Goal: Task Accomplishment & Management: Complete application form

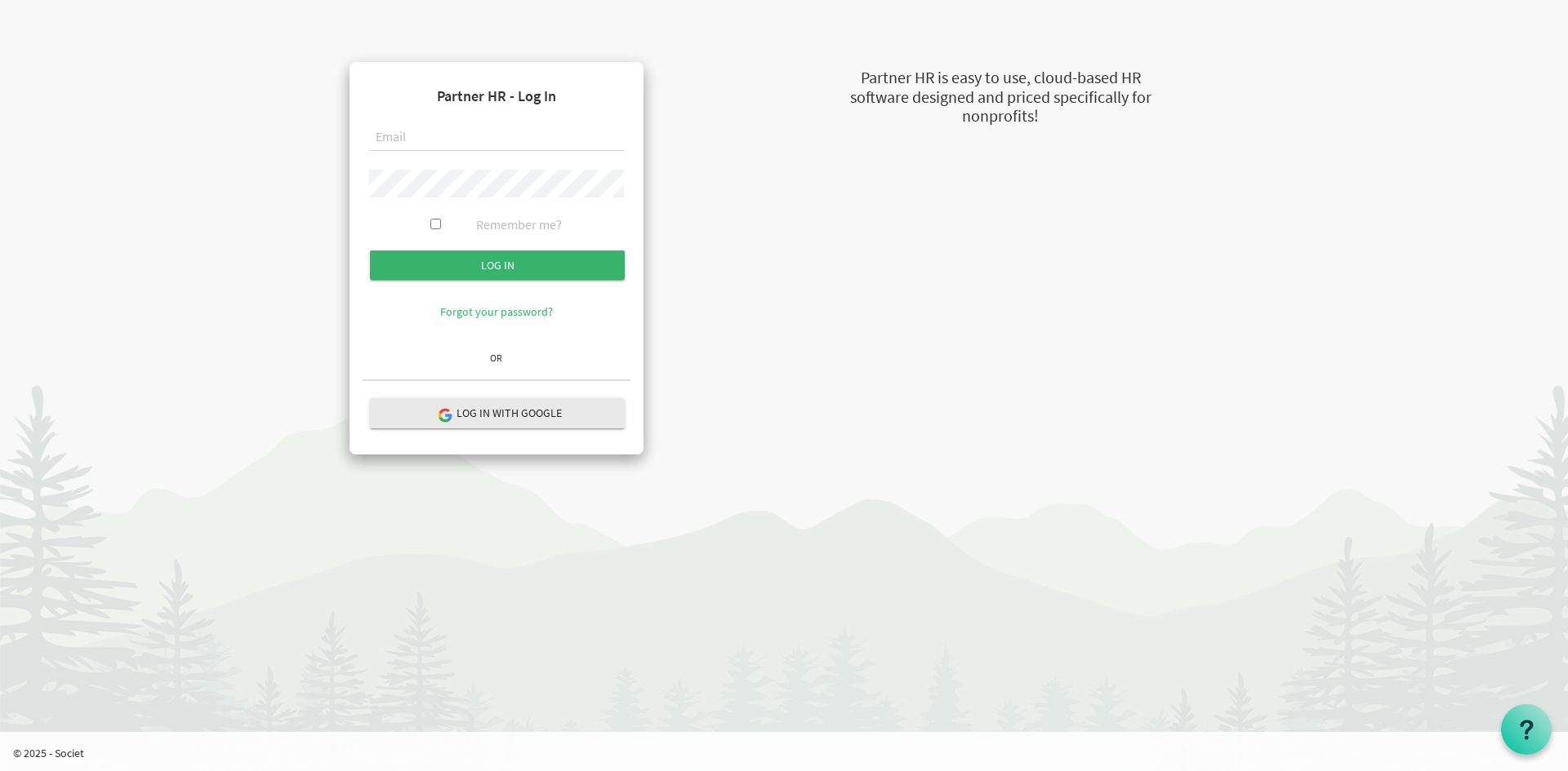
click at [513, 146] on input "text" at bounding box center [496, 138] width 255 height 28
click at [472, 150] on input "[PERSON_NAME][EMAIL_ADDRESS][DOMAIN_NAME]" at bounding box center [496, 138] width 255 height 28
type input "[PERSON_NAME][EMAIL_ADDRESS][DOMAIN_NAME]"
click at [370, 251] on input "Log in" at bounding box center [497, 265] width 255 height 29
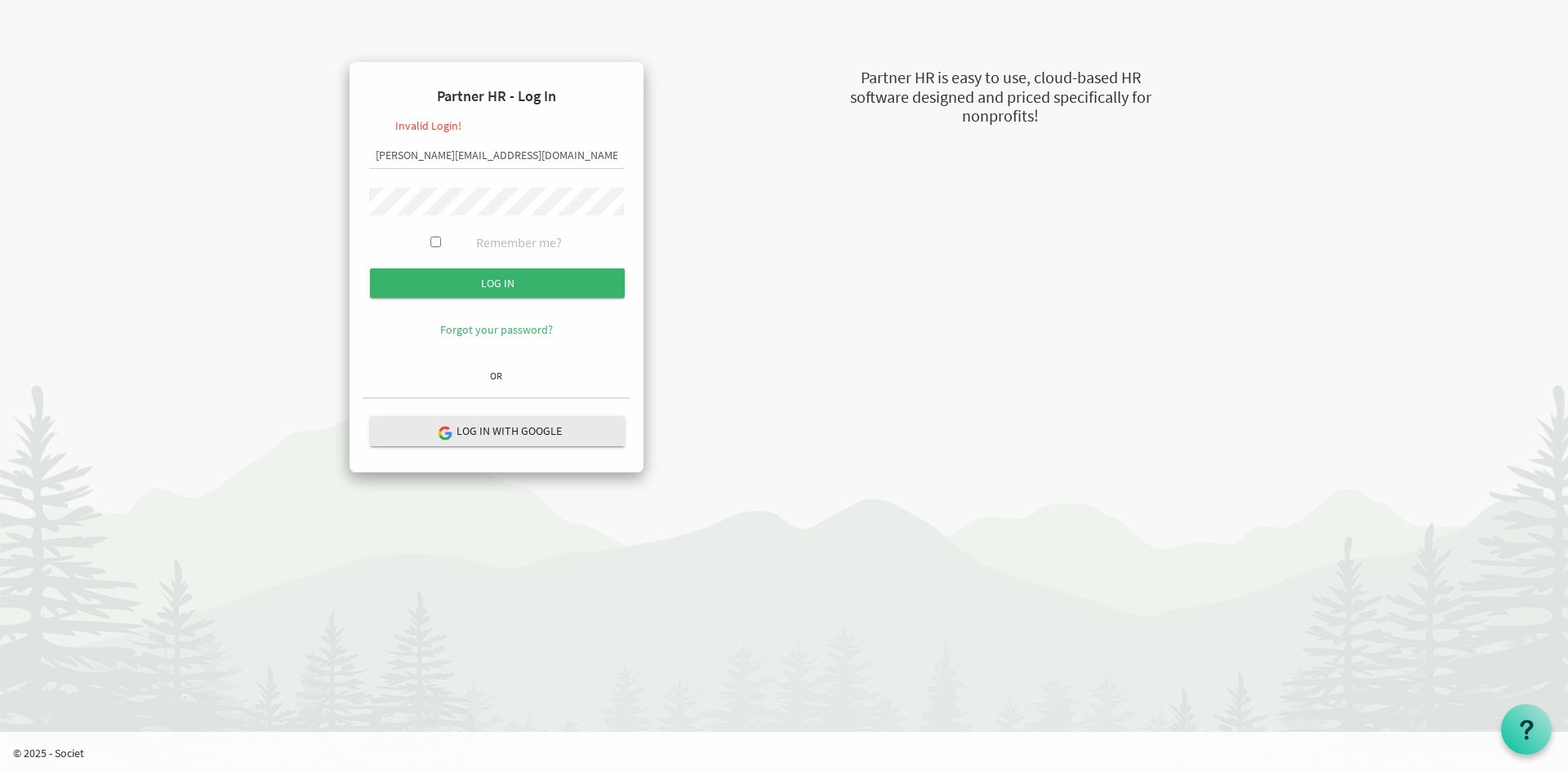
click at [459, 157] on input "russel@newcircle.ca" at bounding box center [496, 156] width 255 height 28
type input "russel@newcircles.ca"
click at [370, 269] on input "Log in" at bounding box center [497, 283] width 255 height 29
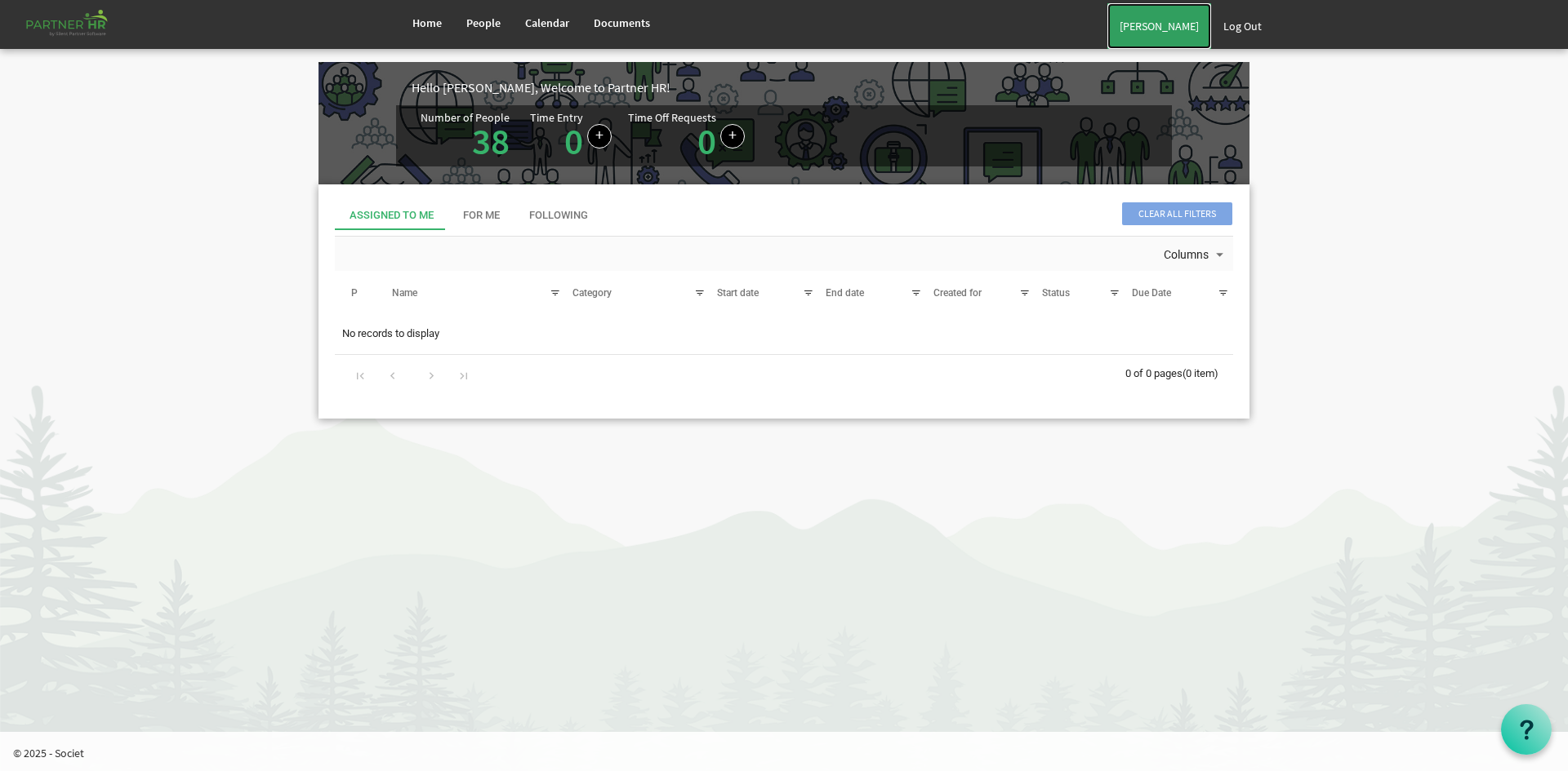
click at [1161, 37] on link "[PERSON_NAME]" at bounding box center [1159, 25] width 103 height 46
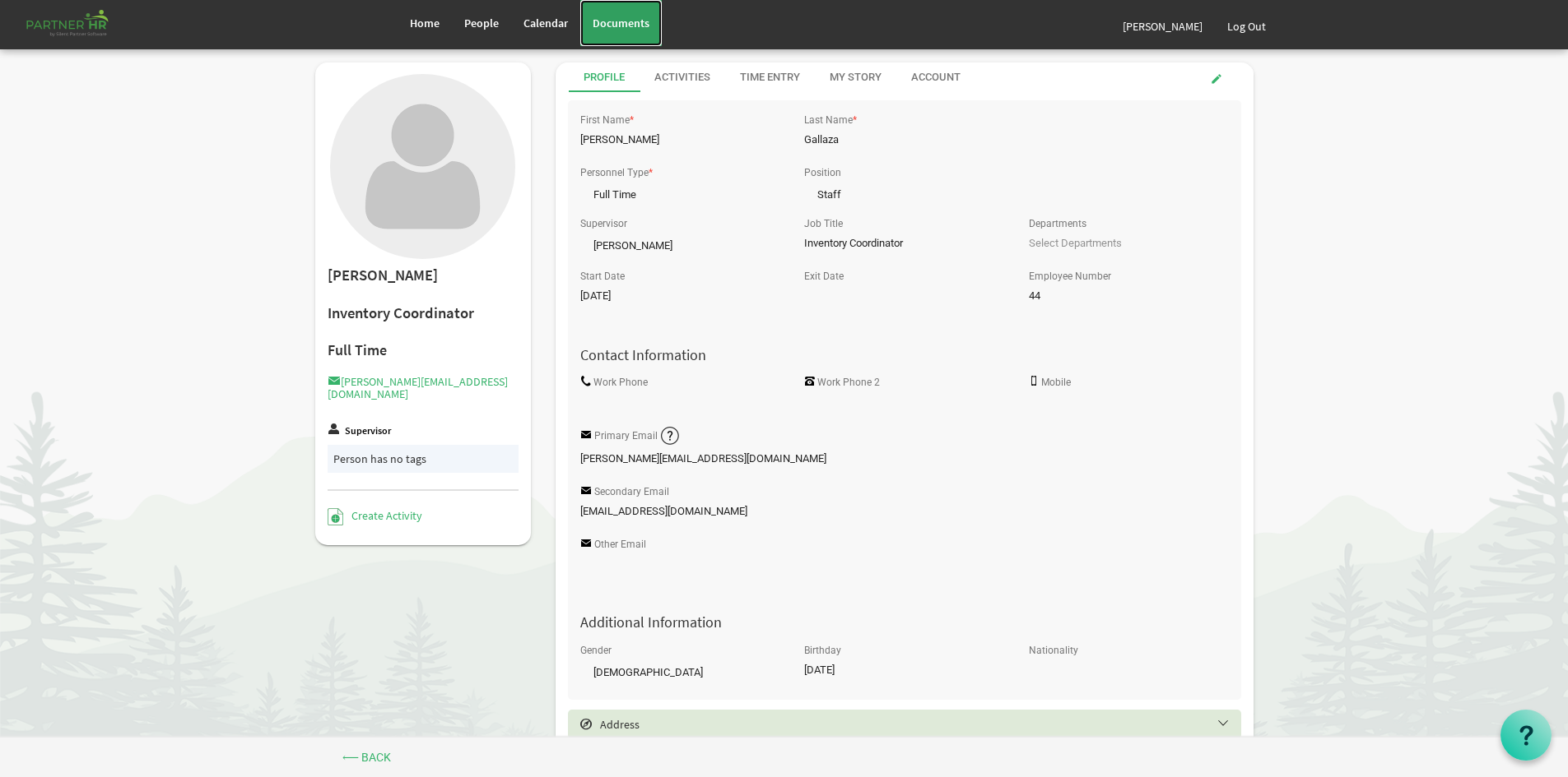
click at [632, 22] on span "Documents" at bounding box center [621, 24] width 57 height 15
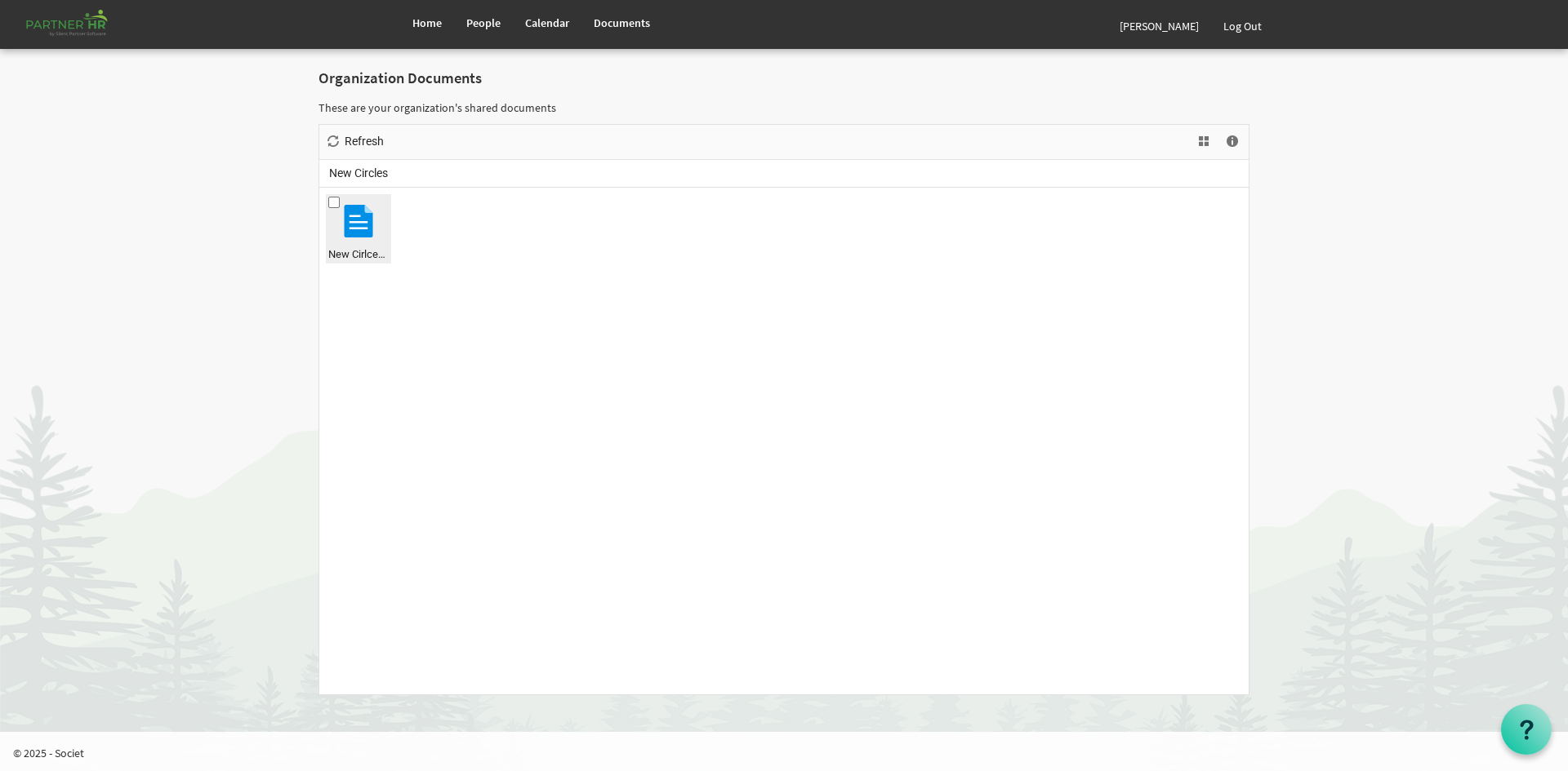
click at [347, 222] on div at bounding box center [358, 221] width 33 height 33
click at [356, 243] on div "New Cirlces_STAFF HANDBOOK_DRAFT_Jan_2024.docx" at bounding box center [358, 229] width 60 height 66
click at [356, 239] on div "New Cirlces_STAFF HANDBOOK_DRAFT_Jan_2024.docx" at bounding box center [358, 229] width 60 height 66
click at [380, 145] on span "Download" at bounding box center [370, 142] width 54 height 21
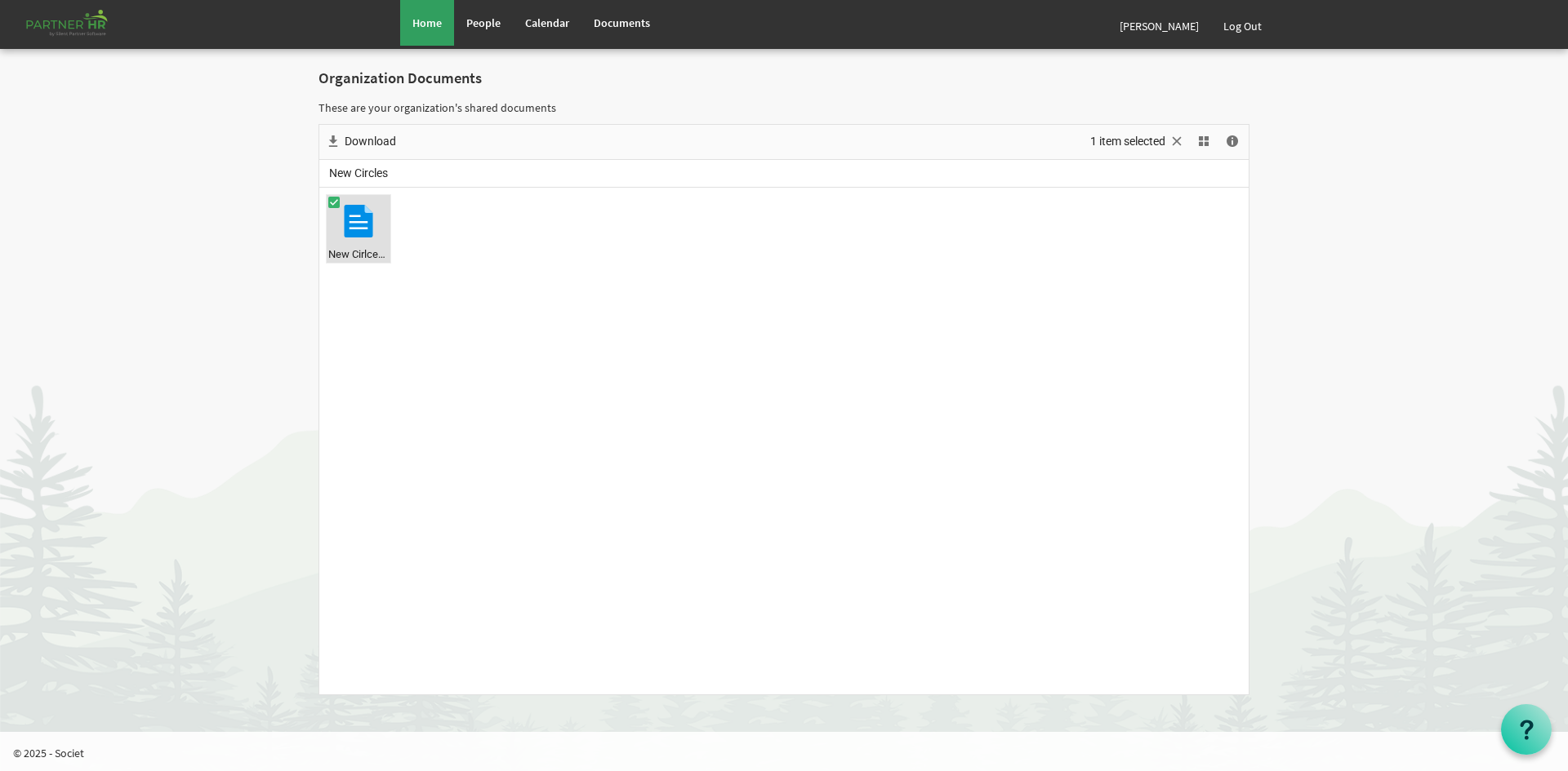
click at [399, 19] on div "Home People Calendar" at bounding box center [784, 24] width 955 height 49
click at [424, 27] on span "Home" at bounding box center [427, 23] width 29 height 15
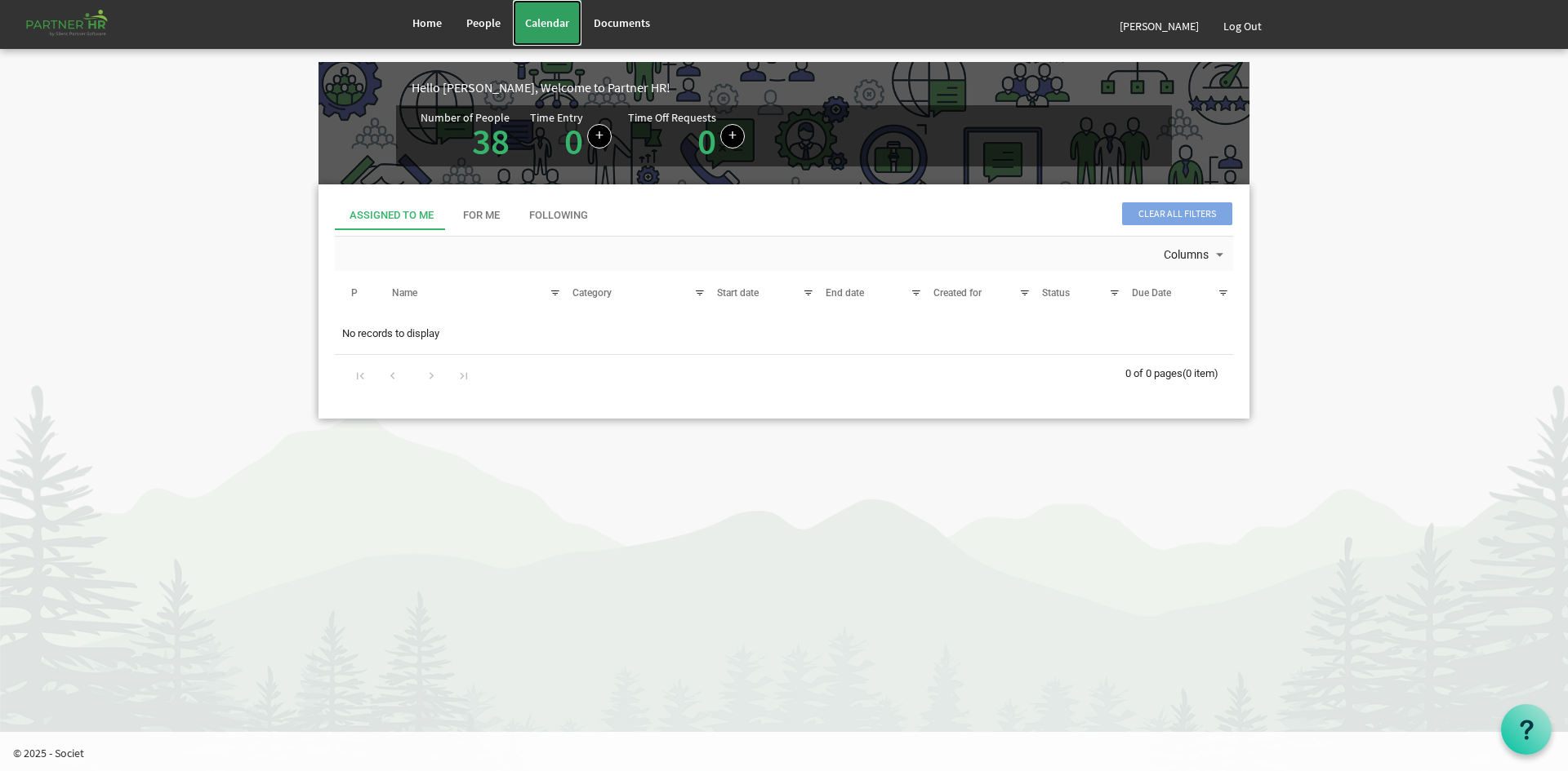
click at [553, 28] on span "Calendar" at bounding box center [547, 23] width 44 height 15
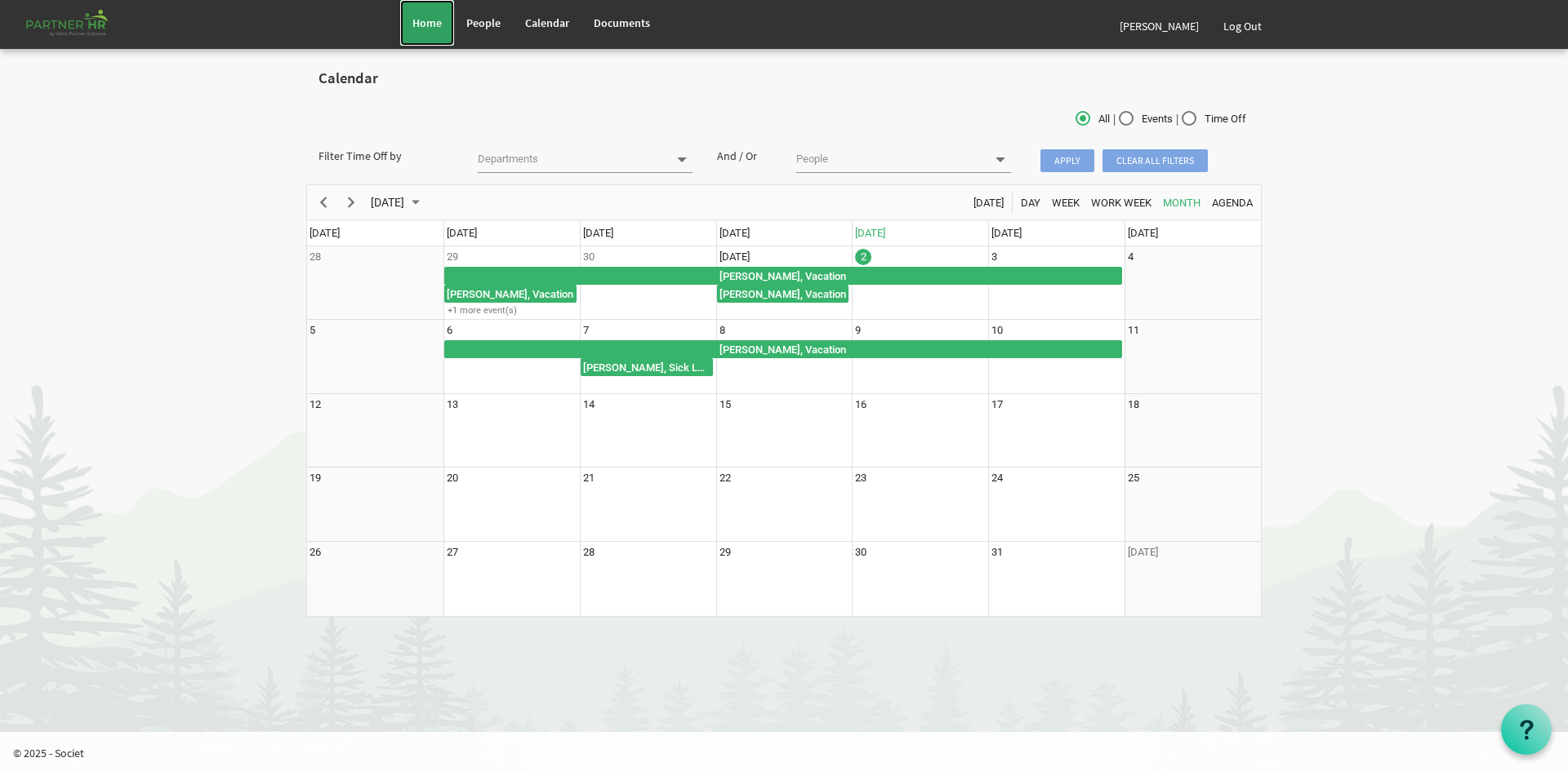
click at [440, 18] on span "Home" at bounding box center [427, 23] width 29 height 15
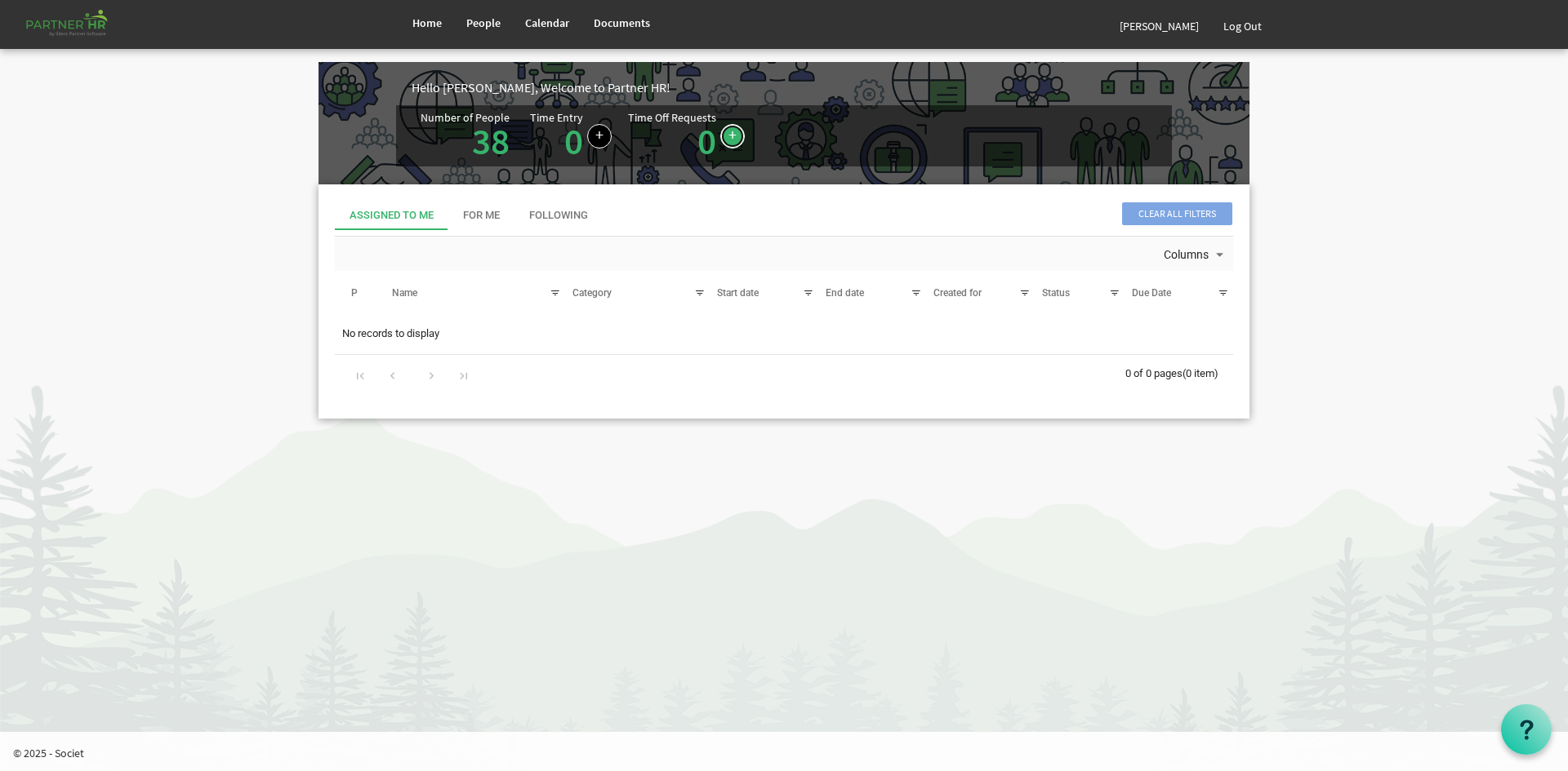
click at [721, 139] on link at bounding box center [733, 136] width 24 height 24
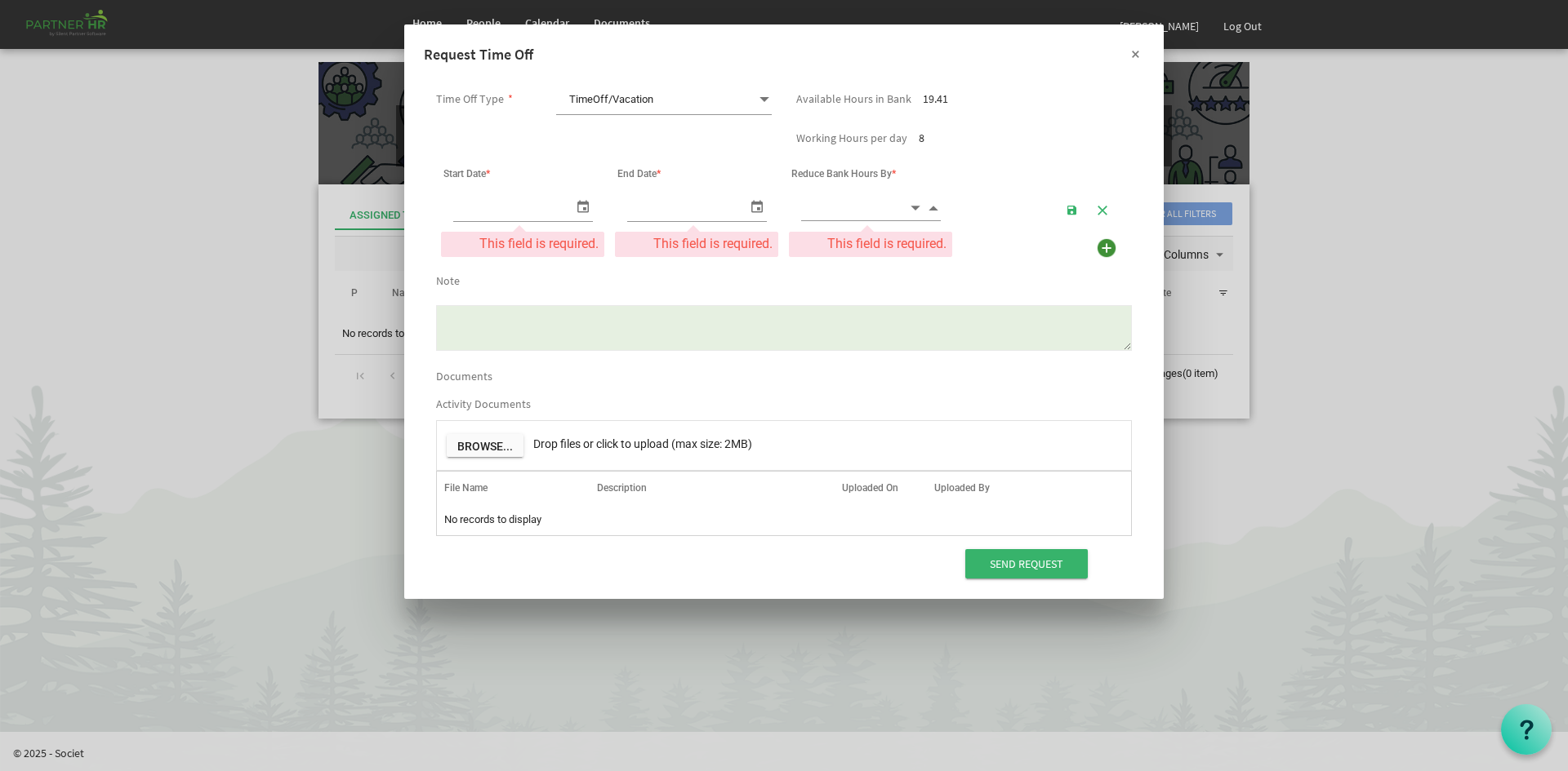
click at [1126, 52] on button "×" at bounding box center [1134, 53] width 40 height 40
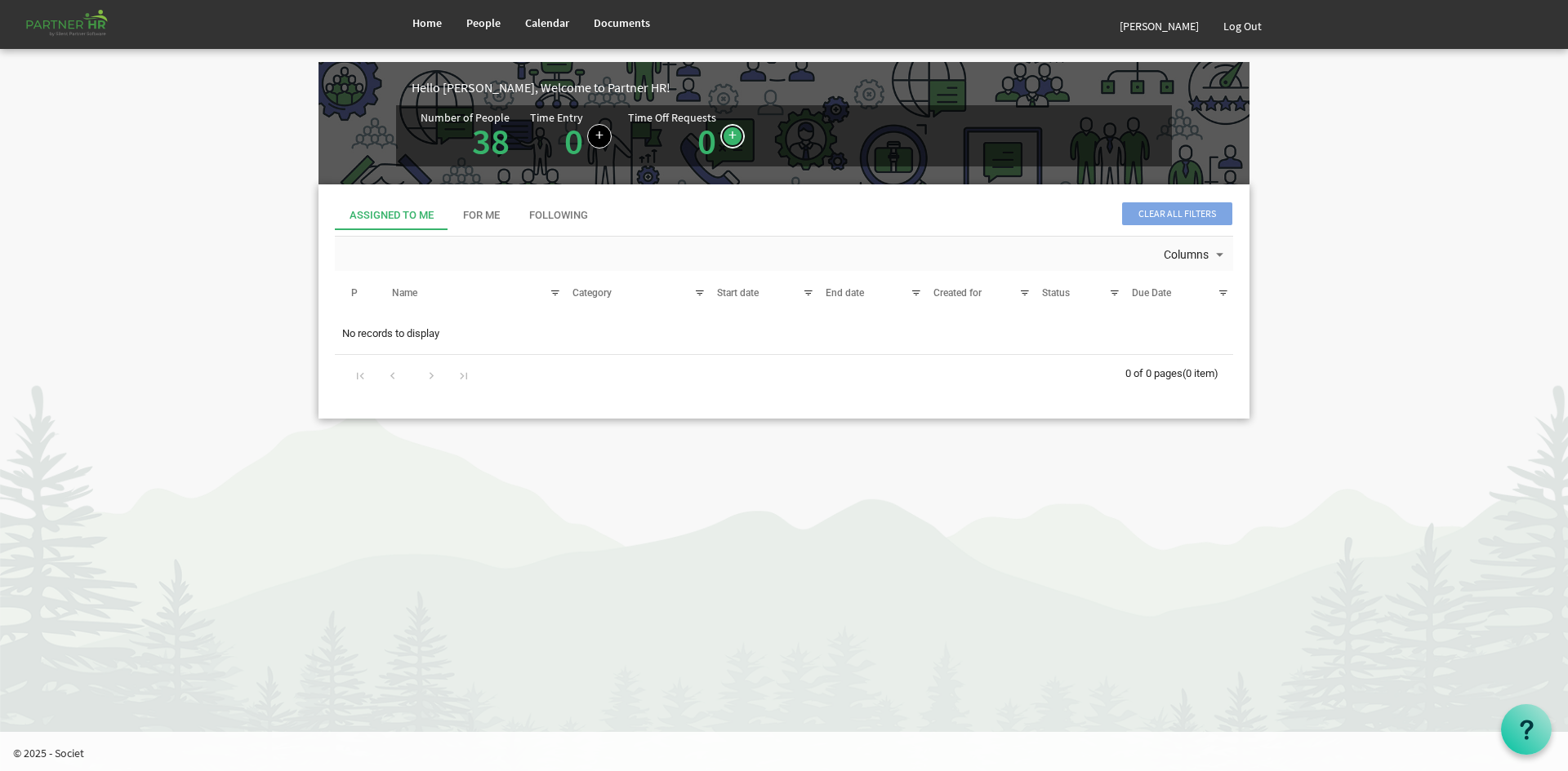
click at [729, 132] on link at bounding box center [733, 136] width 24 height 24
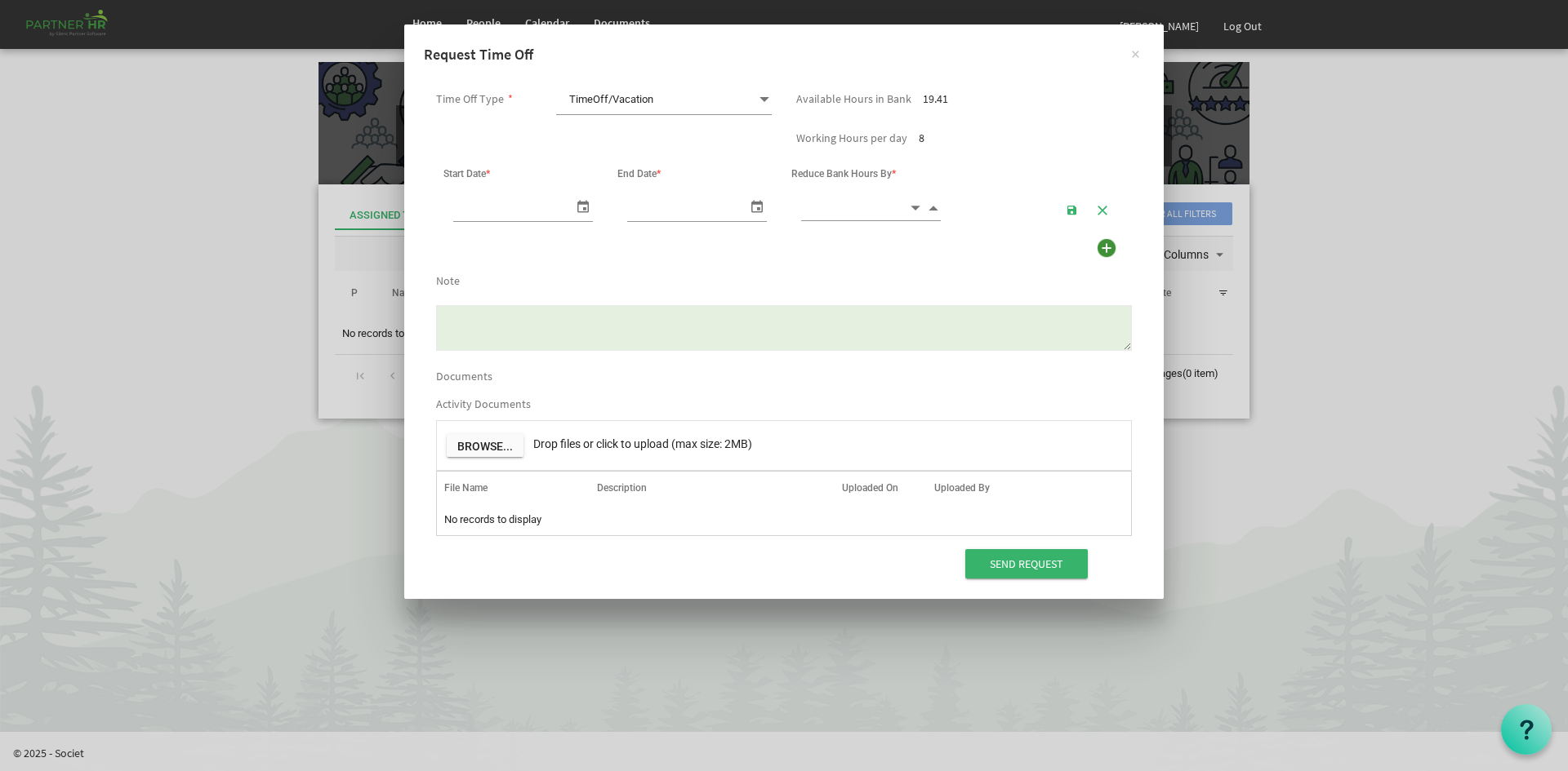
scroll to position [0, 17]
click at [580, 202] on span "select" at bounding box center [582, 206] width 20 height 23
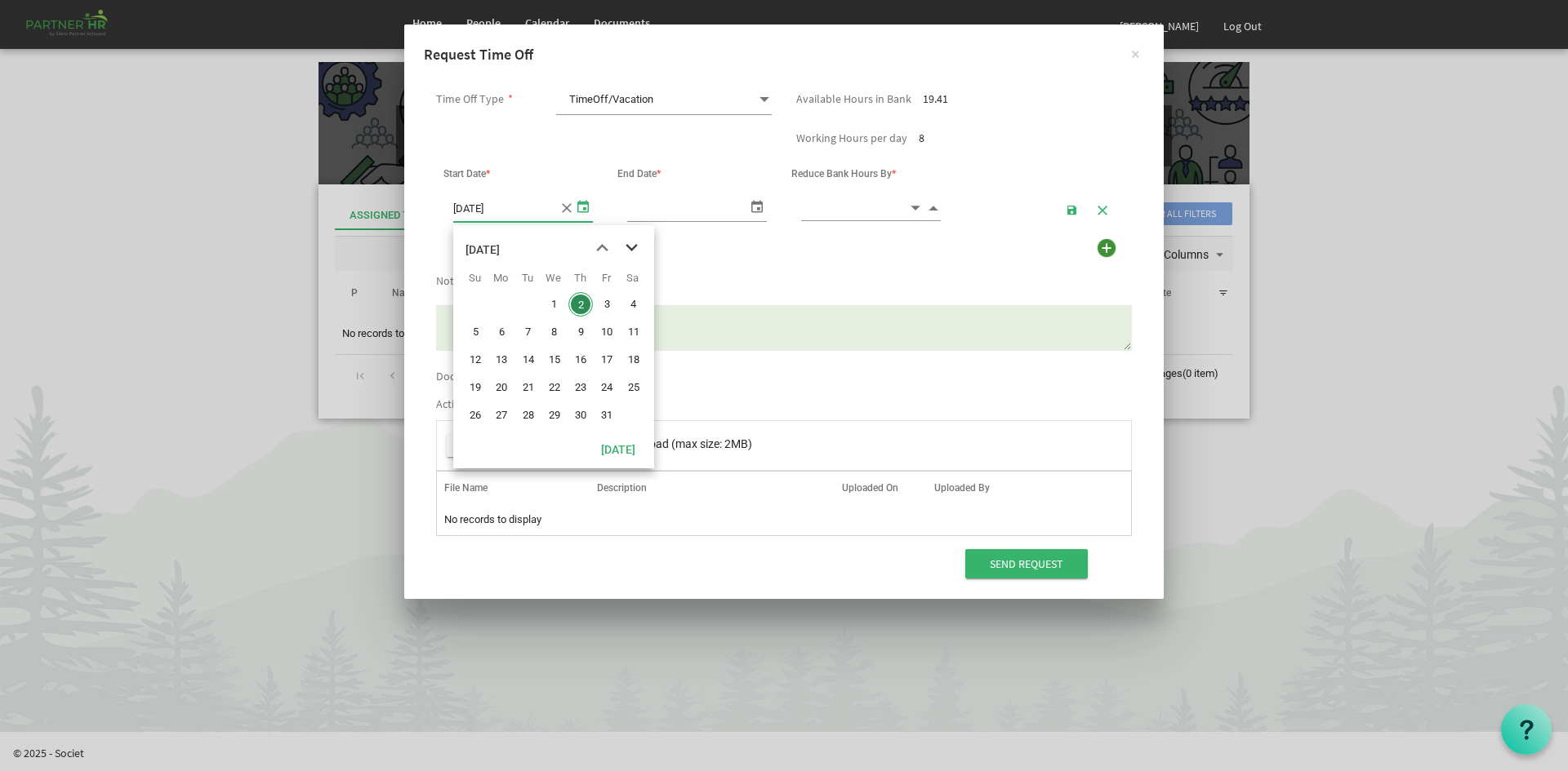
click at [624, 244] on span "next month" at bounding box center [631, 248] width 28 height 29
click at [575, 210] on span "select" at bounding box center [582, 206] width 20 height 23
click at [627, 248] on span "next month" at bounding box center [631, 248] width 28 height 29
click at [510, 328] on span "3" at bounding box center [502, 332] width 24 height 24
type input "11/3/2025"
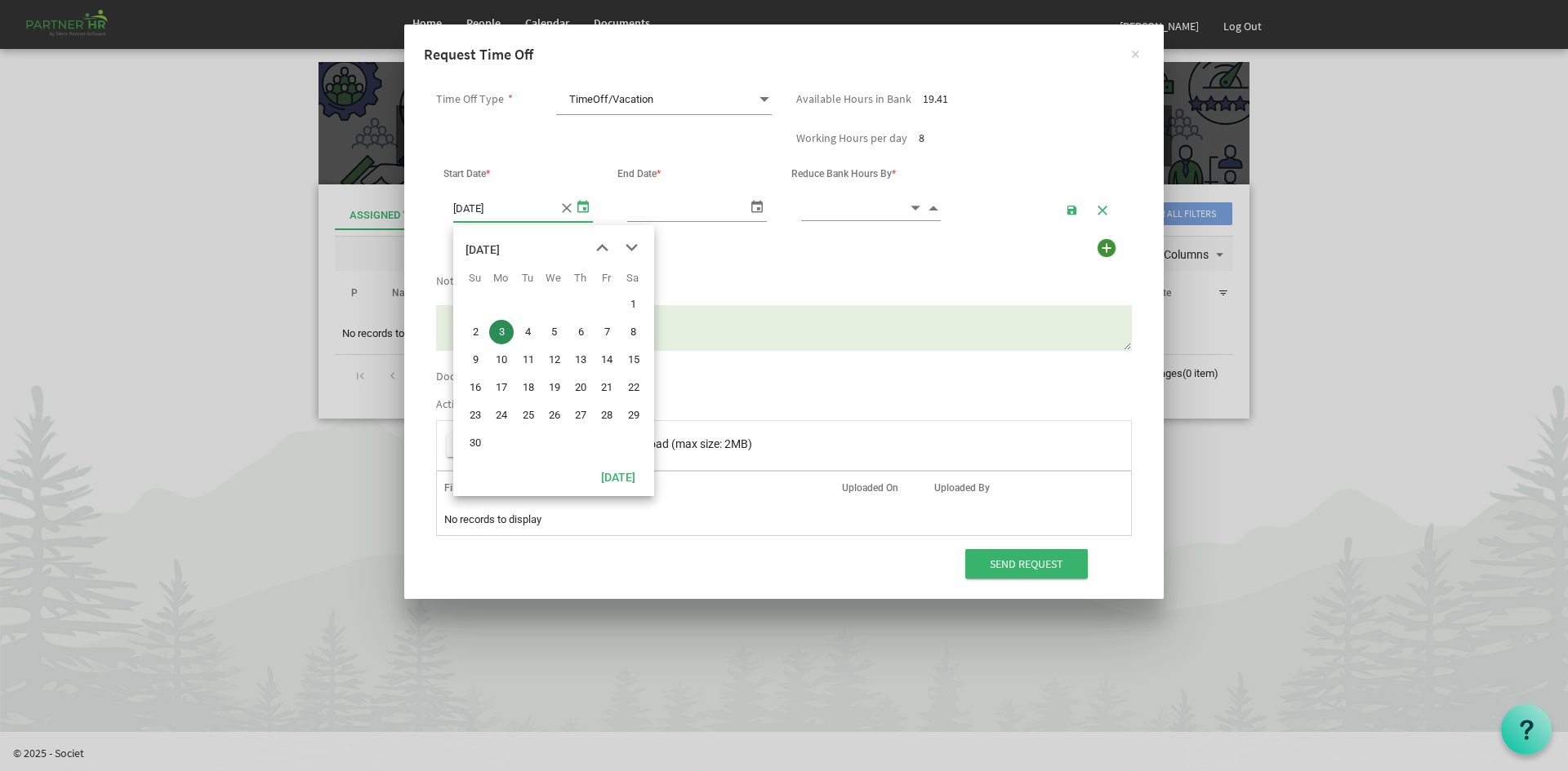
click at [583, 206] on span "select" at bounding box center [582, 206] width 20 height 23
click at [555, 209] on input "11/3/2025" at bounding box center [505, 208] width 105 height 27
click at [1137, 49] on button "×" at bounding box center [1134, 53] width 40 height 40
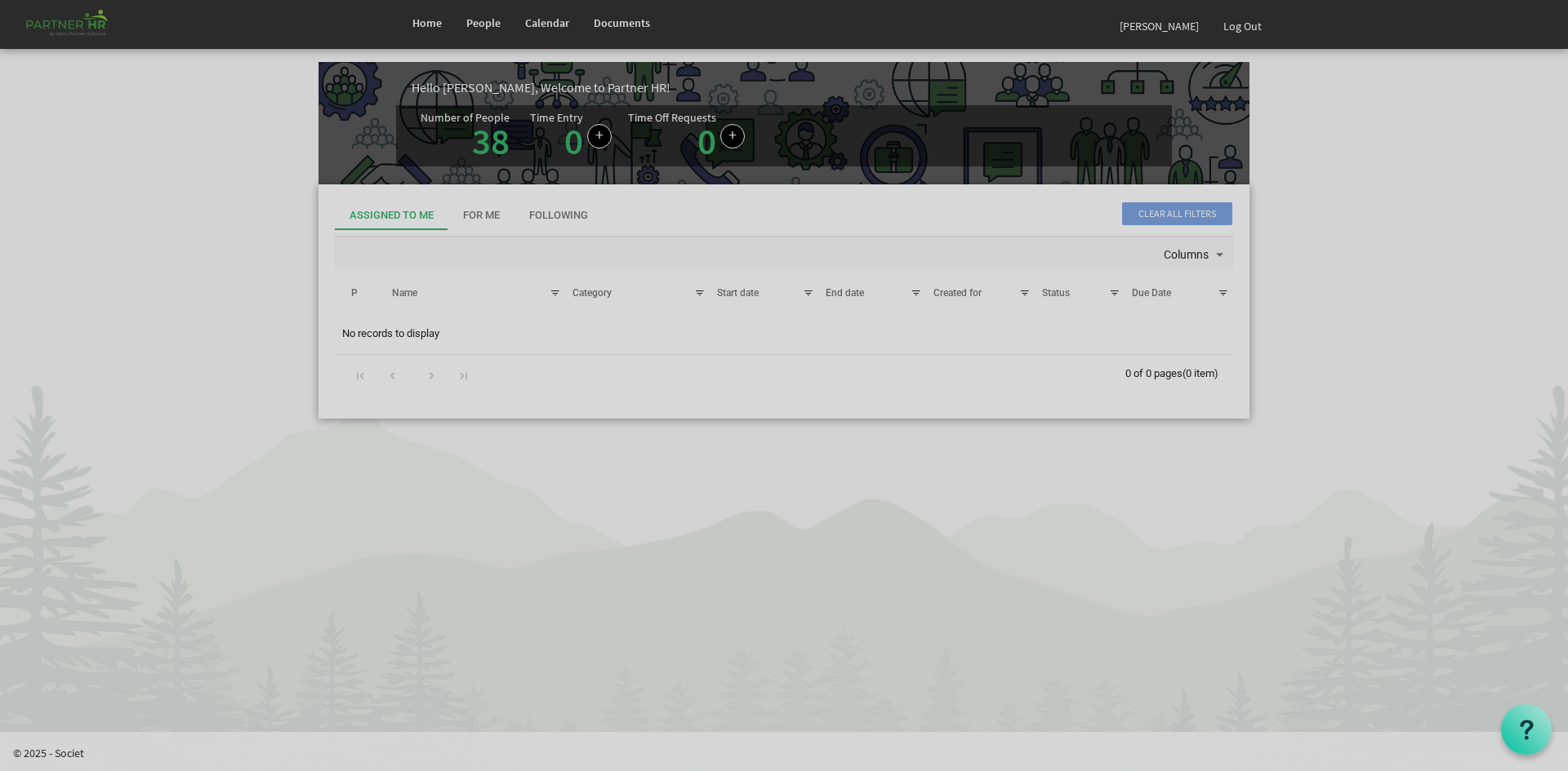
scroll to position [0, 0]
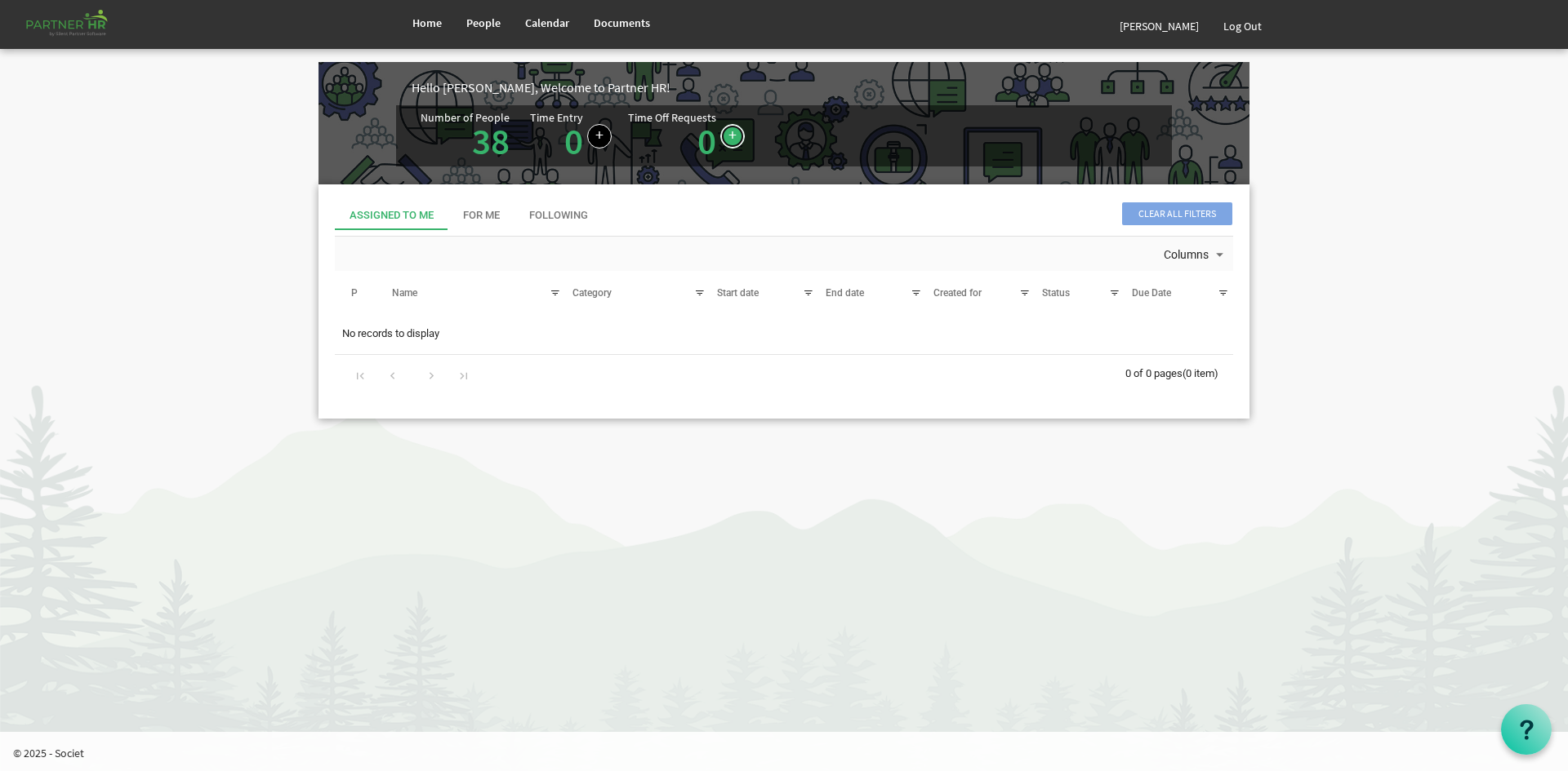
click at [725, 141] on link at bounding box center [733, 136] width 24 height 24
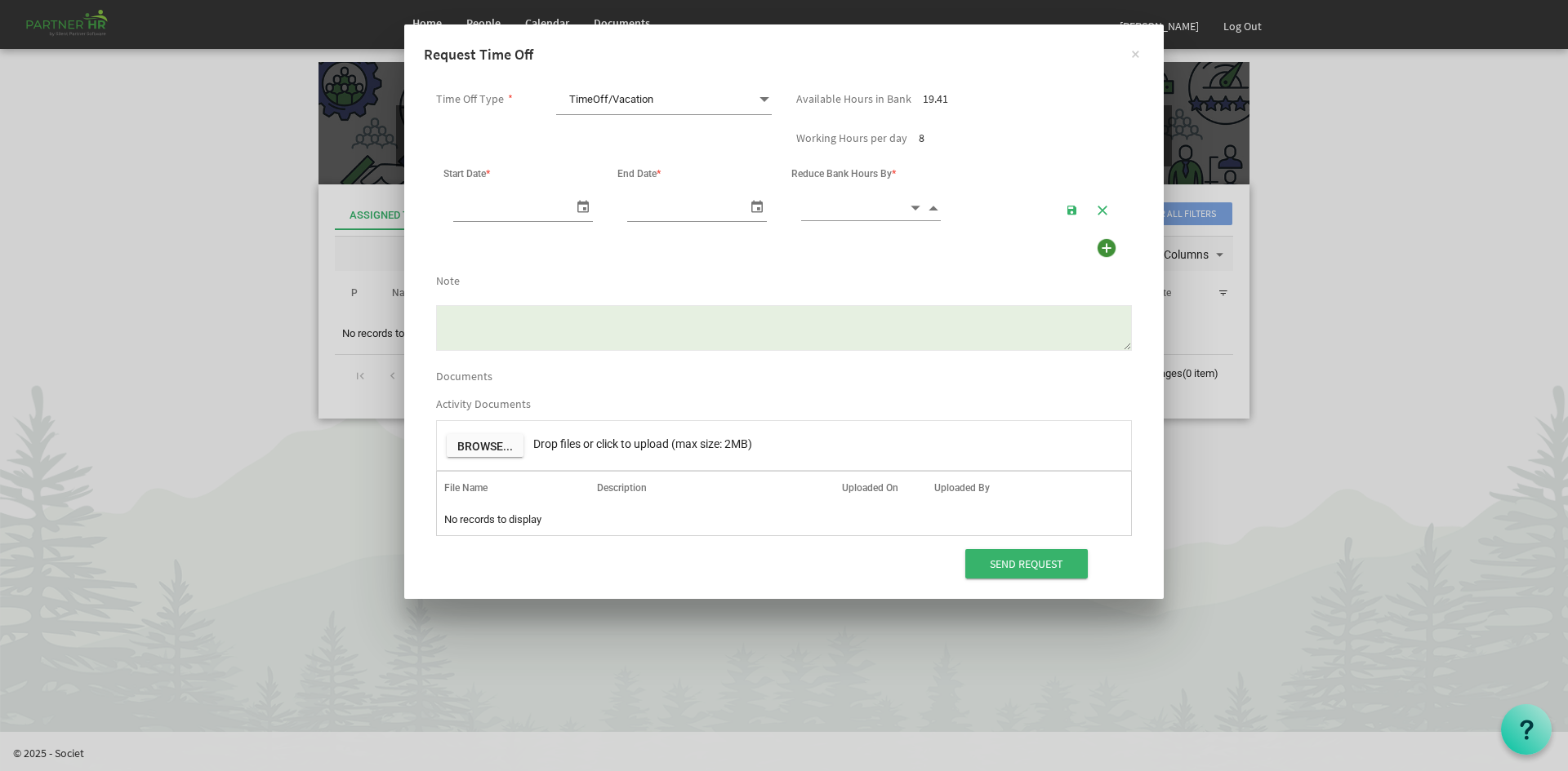
scroll to position [0, 17]
click at [753, 104] on span "TimeOff/Vacation TimeOff/Vacation" at bounding box center [663, 100] width 215 height 30
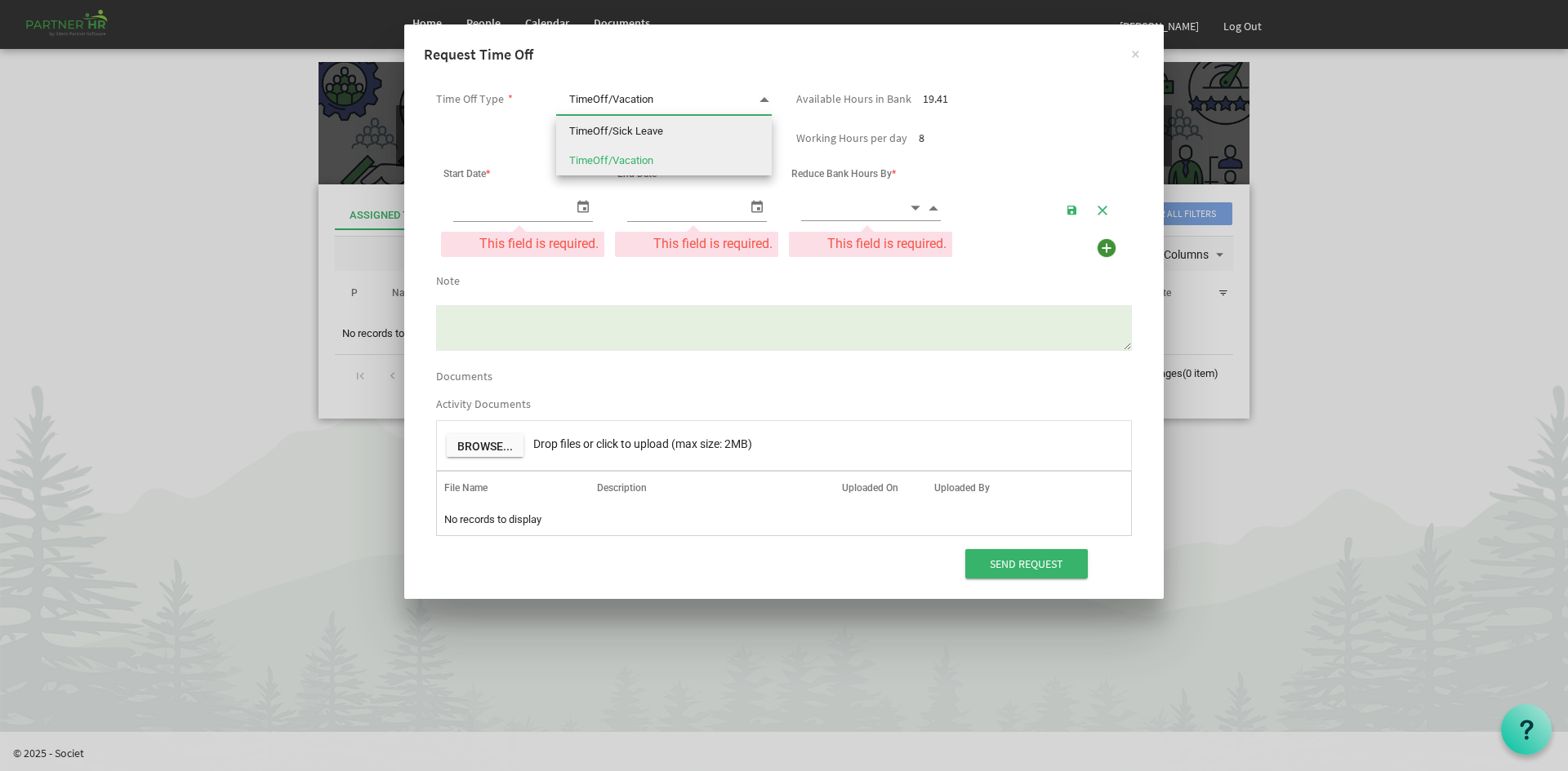
click at [746, 132] on li "TimeOff/Sick Leave" at bounding box center [663, 131] width 215 height 29
type input "TimeOff/Sick Leave"
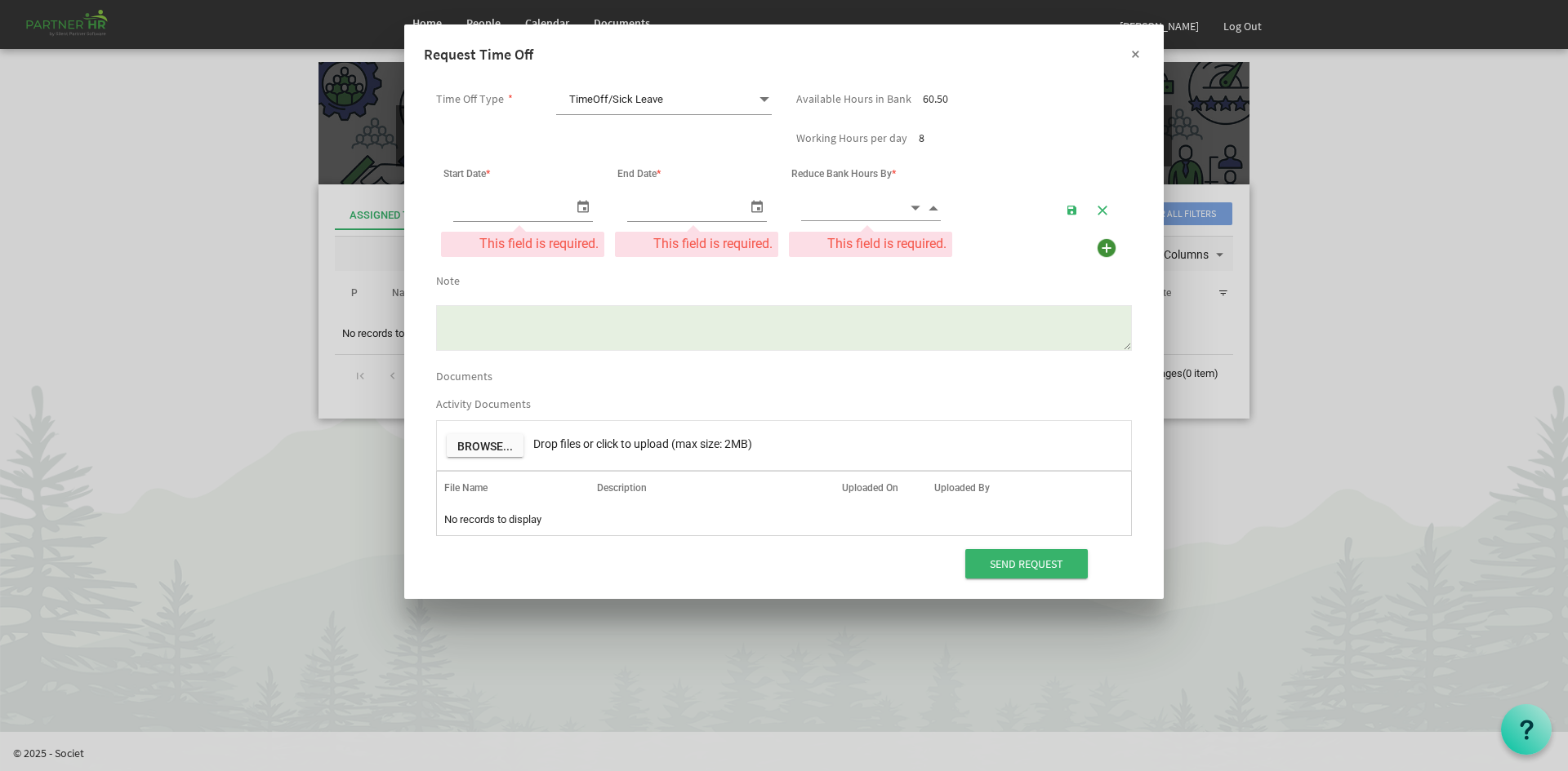
click at [1133, 54] on button "×" at bounding box center [1134, 53] width 40 height 40
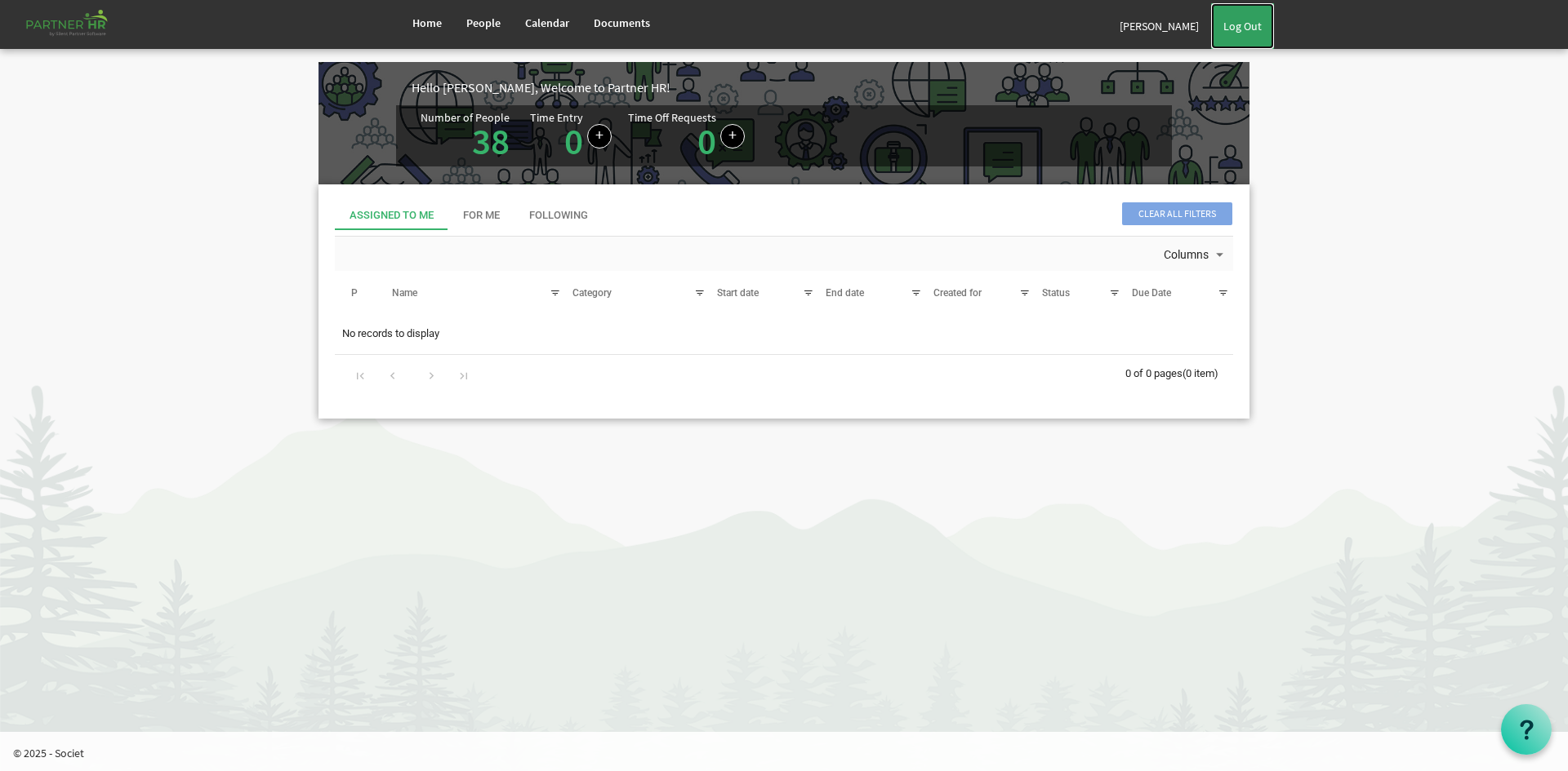
click at [1235, 28] on link "Log Out" at bounding box center [1242, 25] width 63 height 46
